Goal: Check status: Check status

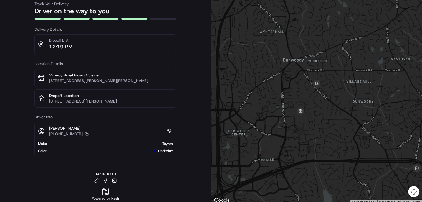
scroll to position [27, 0]
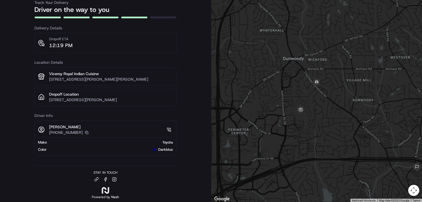
click at [85, 132] on icon "button" at bounding box center [87, 133] width 4 height 4
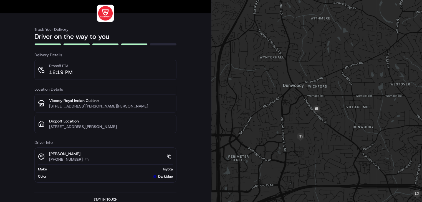
scroll to position [0, 0]
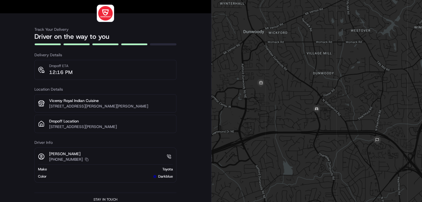
click at [71, 87] on h3 "Location Details" at bounding box center [105, 90] width 142 height 6
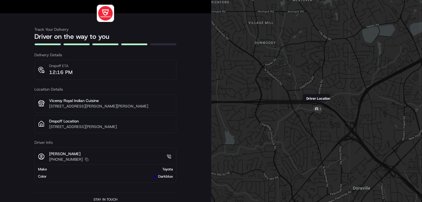
click at [319, 110] on img at bounding box center [317, 110] width 16 height 16
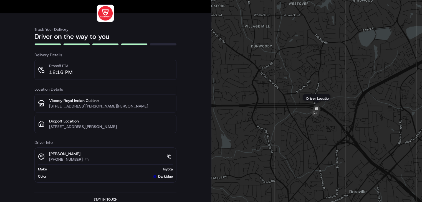
click at [315, 113] on img at bounding box center [317, 110] width 16 height 16
